Goal: Task Accomplishment & Management: Use online tool/utility

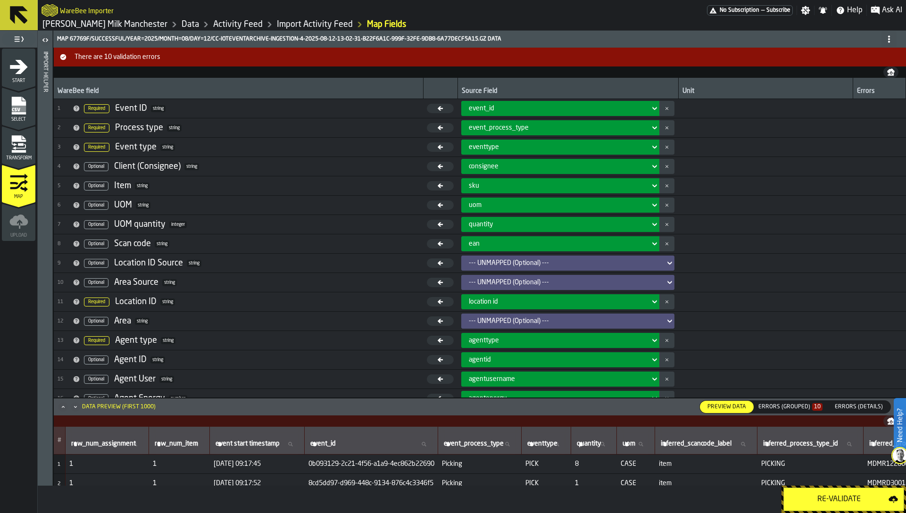
click at [798, 407] on div "Errors (Grouped) 10" at bounding box center [791, 407] width 64 height 7
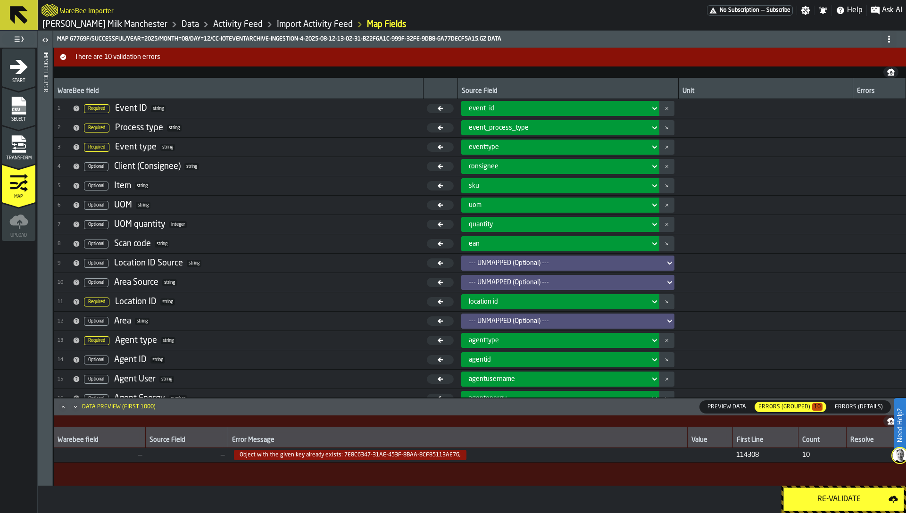
click at [311, 194] on td "5 Optional Item string" at bounding box center [238, 185] width 369 height 19
click at [277, 23] on link "Import Activity Feed" at bounding box center [315, 24] width 76 height 10
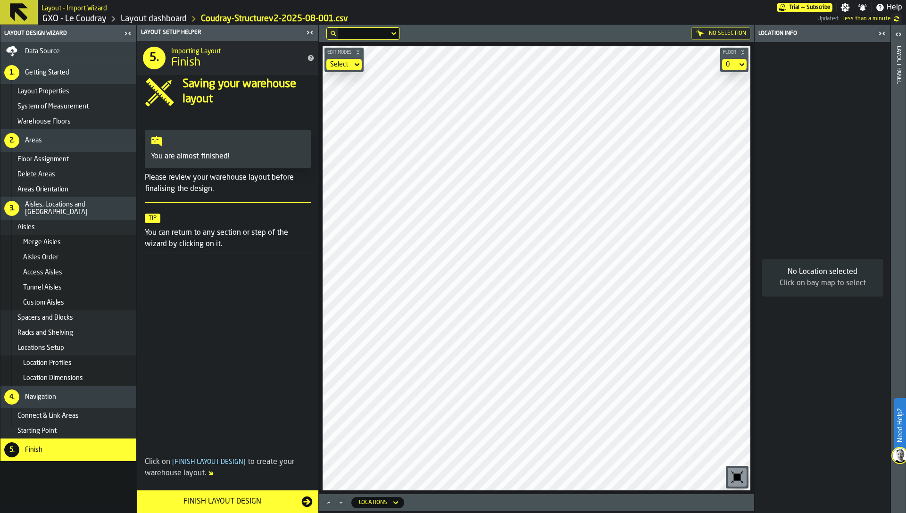
click at [261, 397] on span at bounding box center [227, 355] width 181 height 187
click at [242, 506] on div "Finish Layout Design" at bounding box center [222, 501] width 159 height 11
